Goal: Navigation & Orientation: Find specific page/section

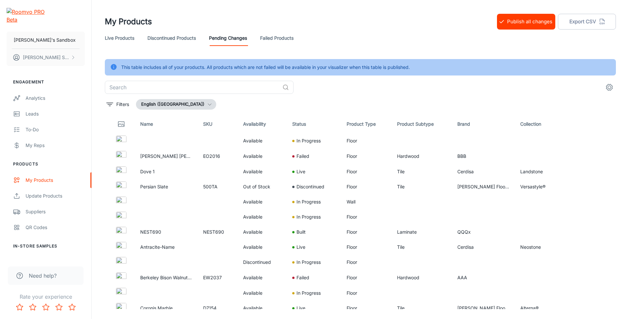
click at [271, 12] on header "My Products Publish all changes Export CSV Live Products Discontinued Products …" at bounding box center [360, 29] width 527 height 59
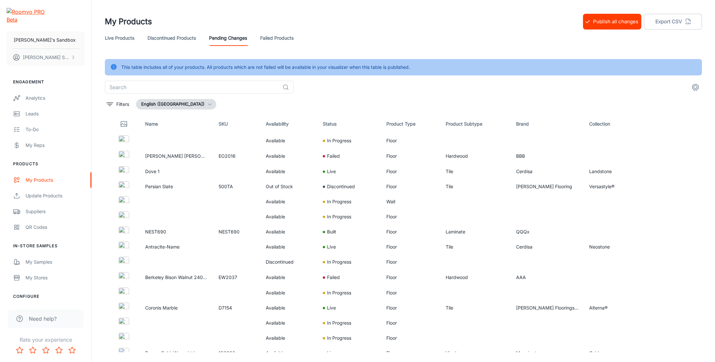
click at [167, 35] on link "Discontinued Products" at bounding box center [172, 38] width 49 height 16
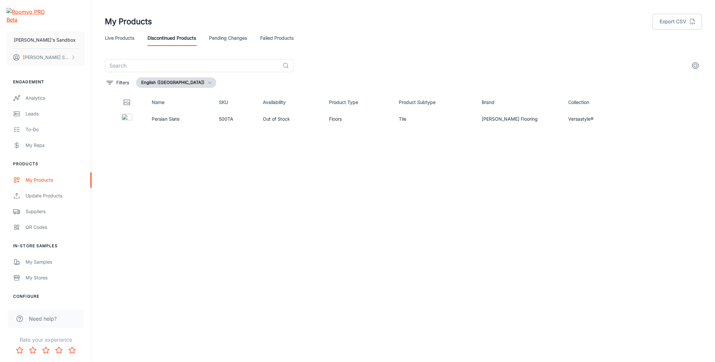
click at [234, 38] on link "Pending Changes" at bounding box center [228, 38] width 38 height 16
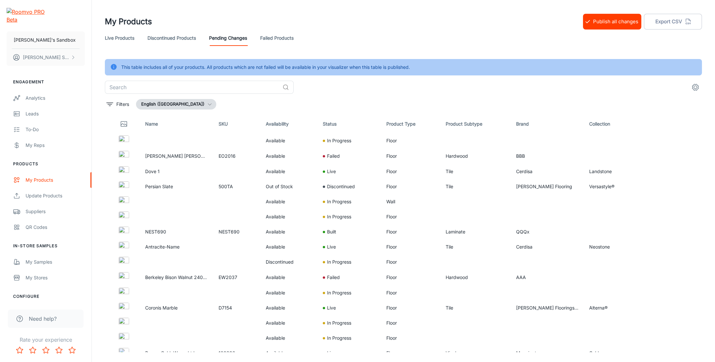
click at [404, 32] on div "Live Products Discontinued Products Pending Changes Failed Products" at bounding box center [403, 38] width 597 height 16
